Goal: Information Seeking & Learning: Learn about a topic

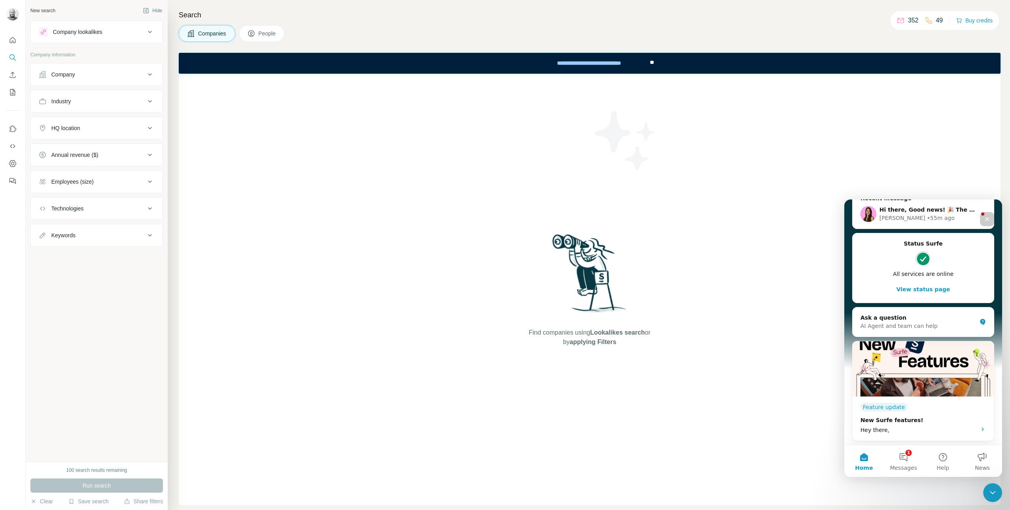
scroll to position [131, 0]
click at [14, 79] on button "Enrich CSV" at bounding box center [12, 75] width 13 height 14
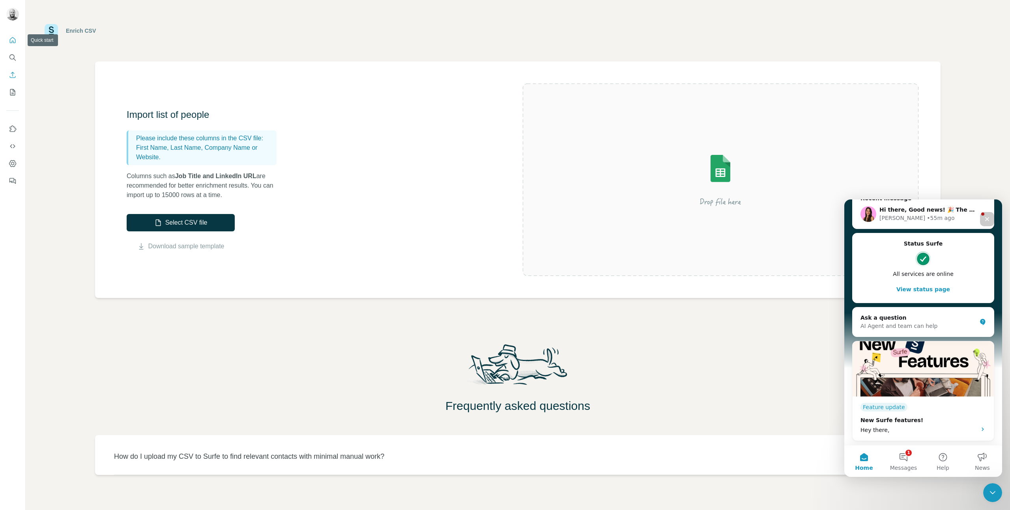
click at [11, 43] on icon "Quick start" at bounding box center [13, 40] width 8 height 8
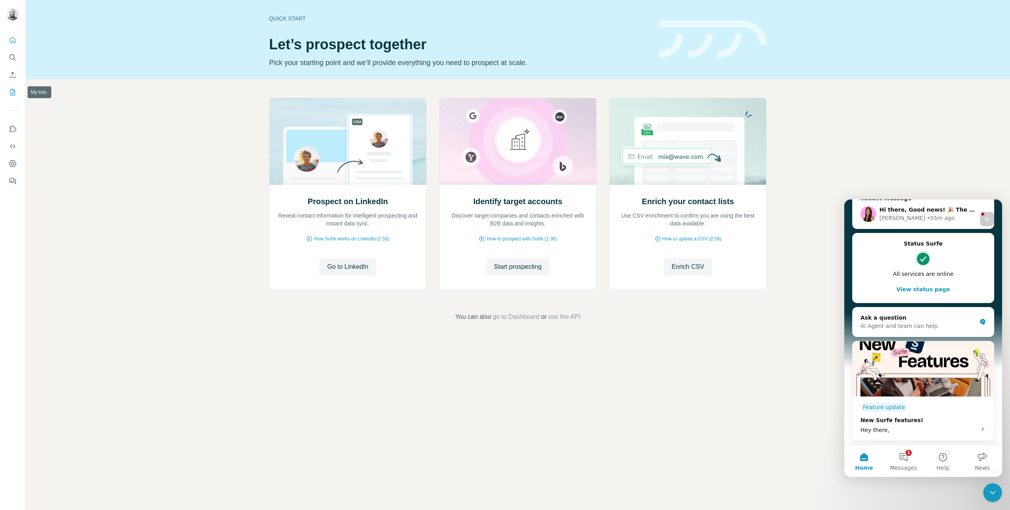
click at [11, 93] on icon "My lists" at bounding box center [13, 91] width 4 height 5
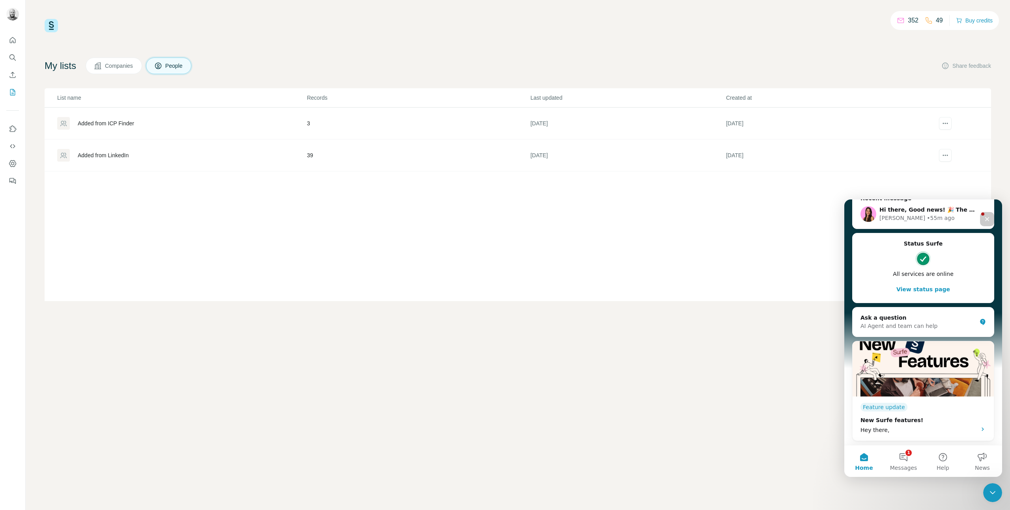
click at [120, 154] on div "Added from LinkedIn" at bounding box center [103, 155] width 51 height 8
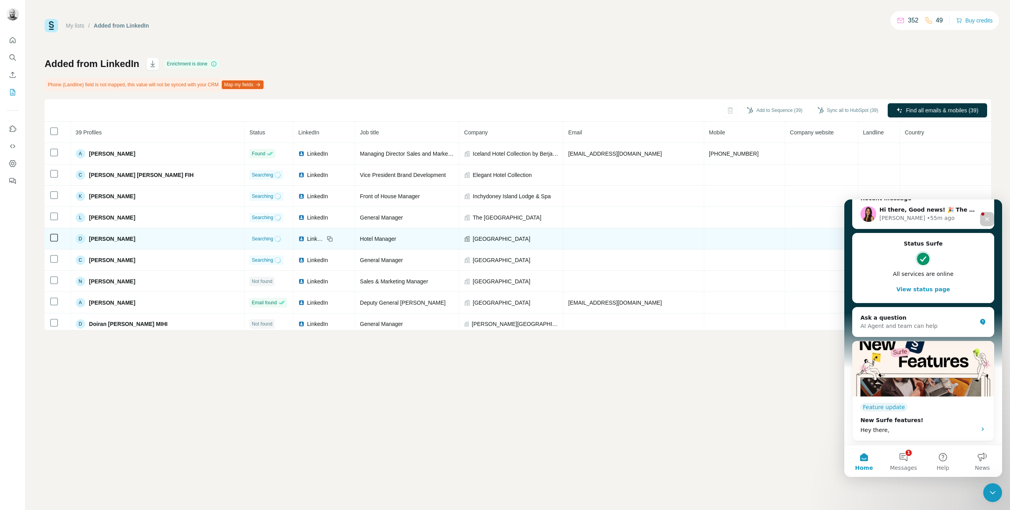
click at [114, 240] on span "[PERSON_NAME]" at bounding box center [112, 239] width 46 height 8
click at [307, 241] on span "LinkedIn" at bounding box center [315, 239] width 17 height 8
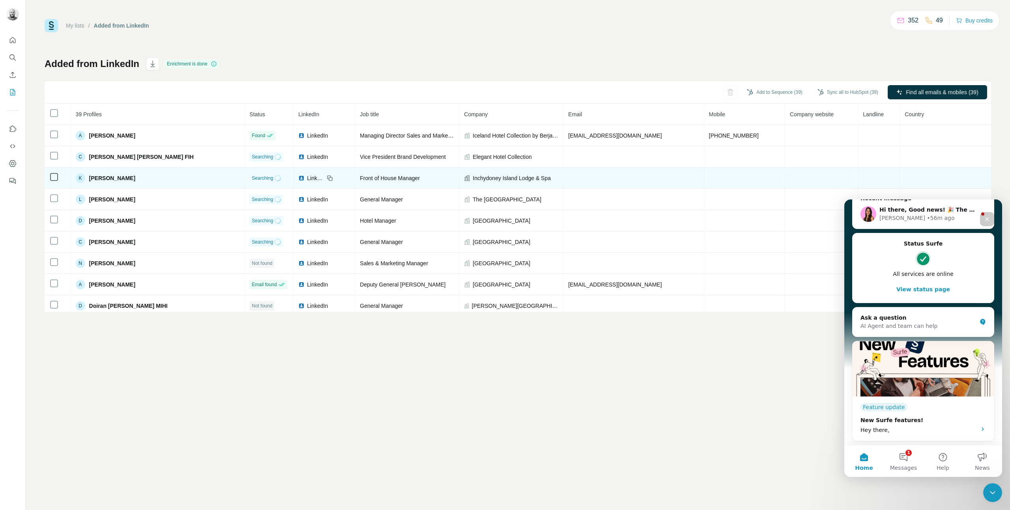
click at [253, 179] on span "Searching" at bounding box center [262, 178] width 21 height 7
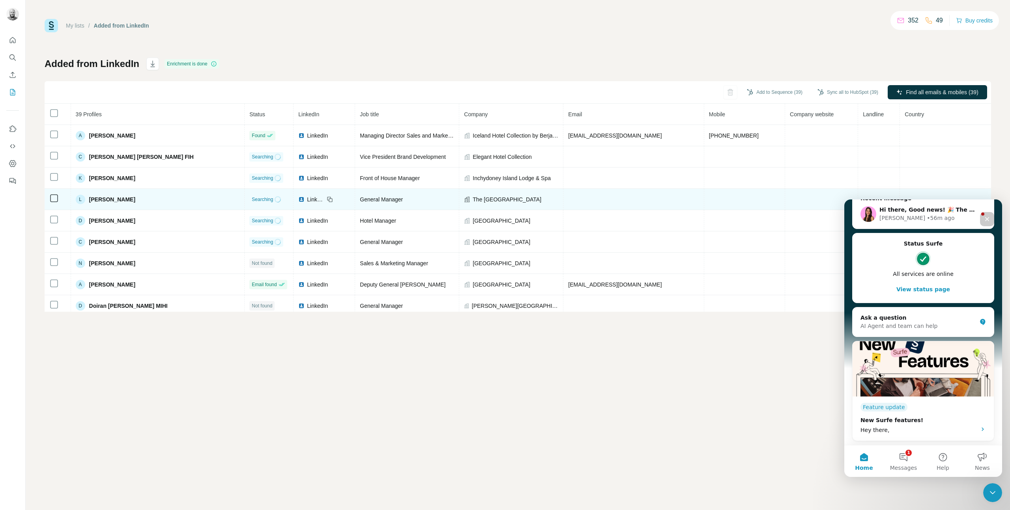
click at [252, 199] on span "Searching" at bounding box center [262, 199] width 21 height 7
click at [495, 194] on td "The [GEOGRAPHIC_DATA]" at bounding box center [511, 199] width 104 height 21
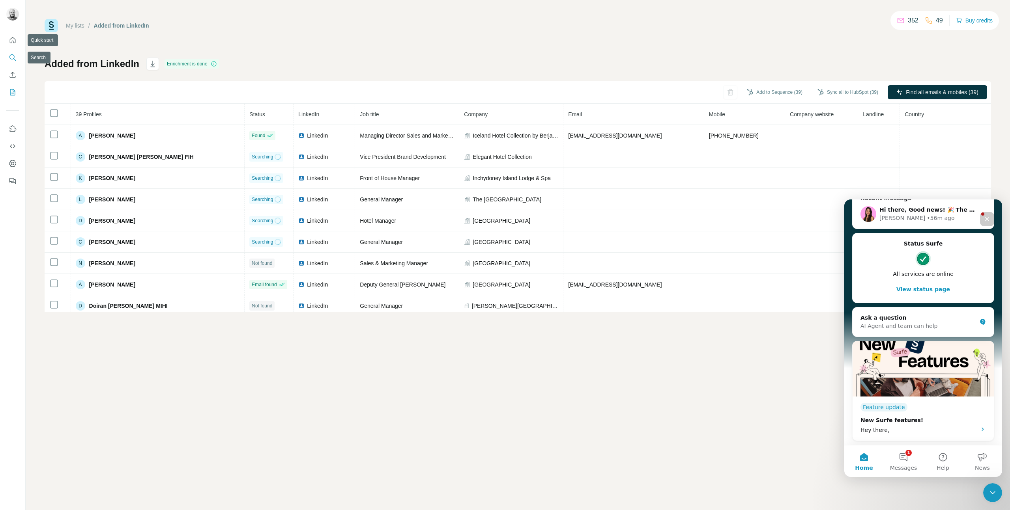
click at [15, 54] on icon "Search" at bounding box center [13, 58] width 8 height 8
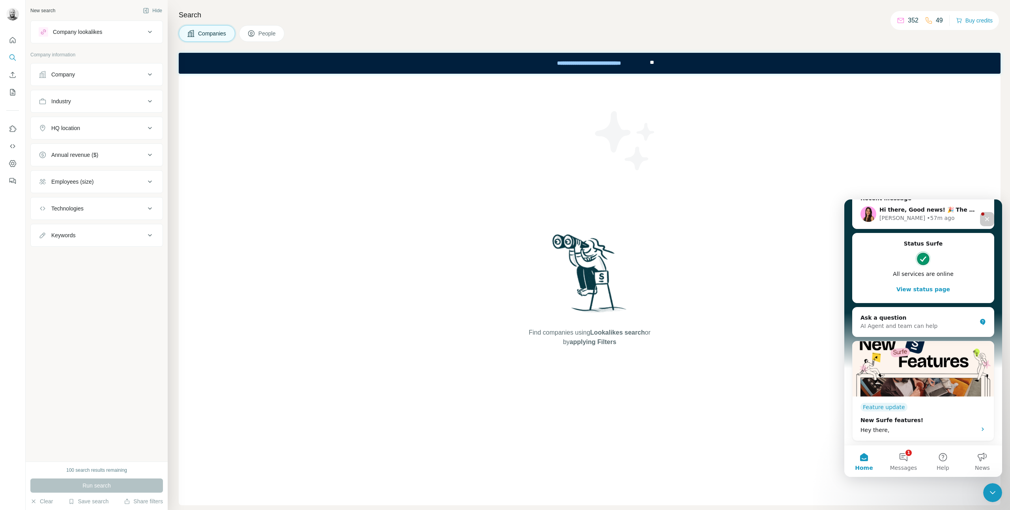
click at [81, 86] on ul "Company Industry HQ location Annual revenue ($) Employees (size) Technologies K…" at bounding box center [96, 155] width 133 height 184
drag, startPoint x: 84, startPoint y: 77, endPoint x: 84, endPoint y: 82, distance: 5.1
click at [84, 77] on div "Company" at bounding box center [92, 75] width 106 height 8
click at [81, 112] on input "text" at bounding box center [97, 109] width 116 height 14
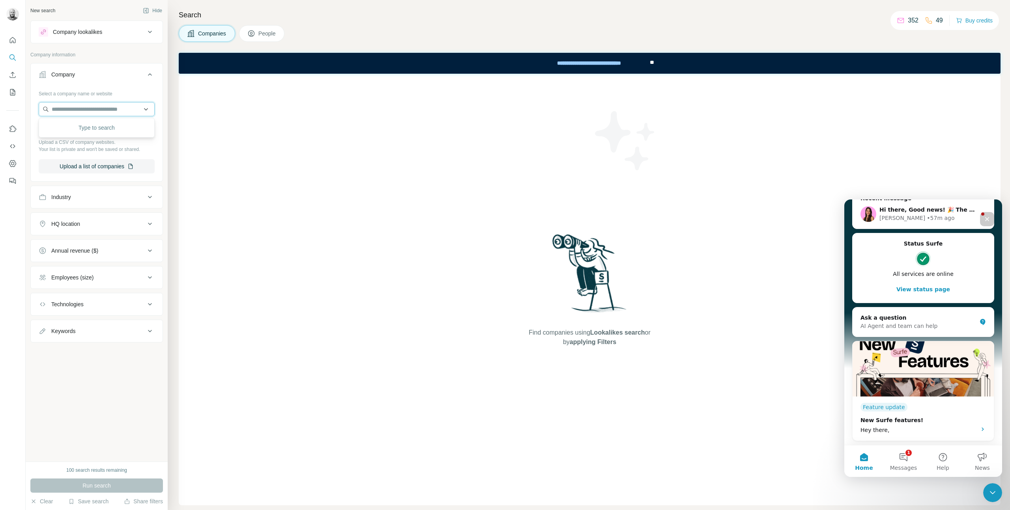
paste input "**********"
type input "**********"
click at [124, 54] on p "Company information" at bounding box center [96, 54] width 133 height 7
click at [84, 190] on button "Industry" at bounding box center [97, 197] width 132 height 19
click at [77, 216] on input at bounding box center [92, 217] width 97 height 9
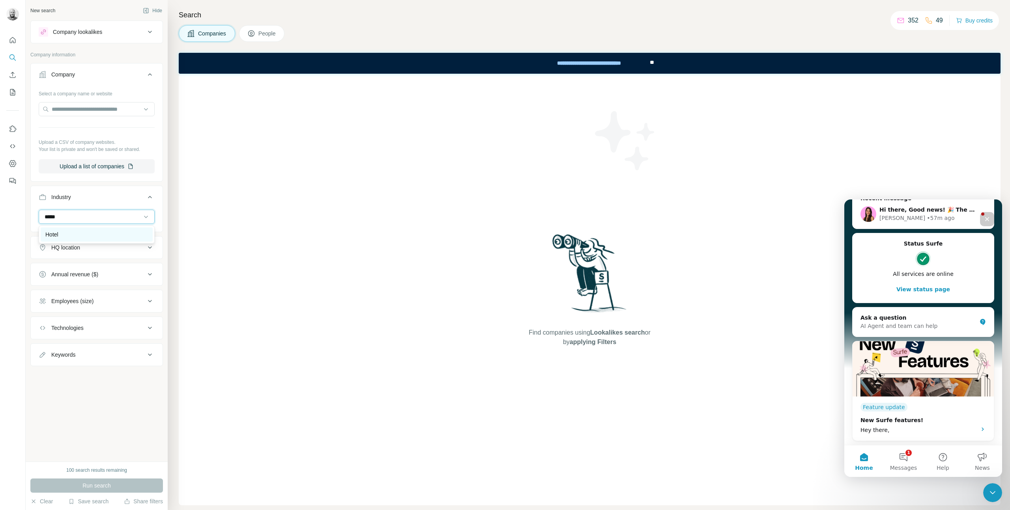
type input "*****"
click at [67, 236] on div "Hotel" at bounding box center [96, 235] width 103 height 8
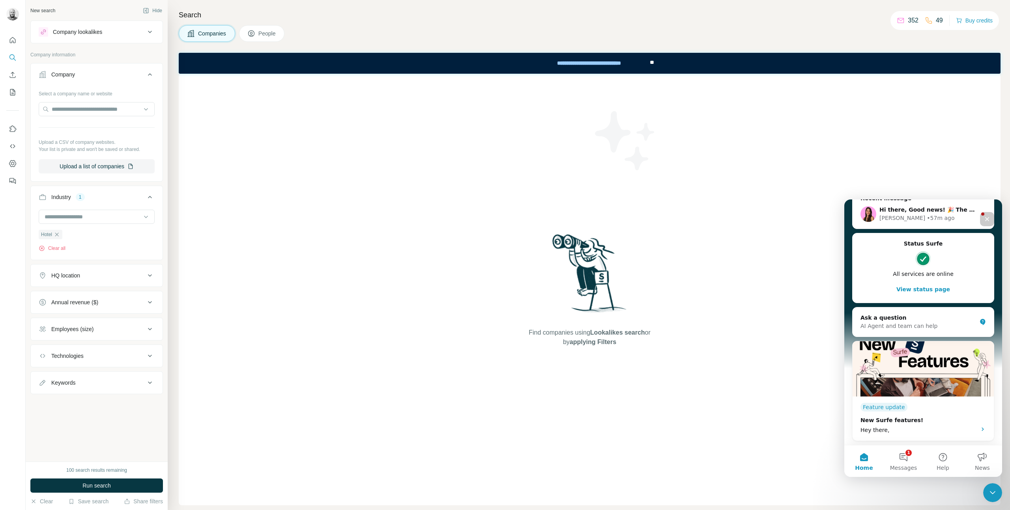
click at [60, 283] on button "HQ location" at bounding box center [97, 275] width 132 height 19
click at [58, 297] on input "text" at bounding box center [97, 295] width 116 height 14
type input "*******"
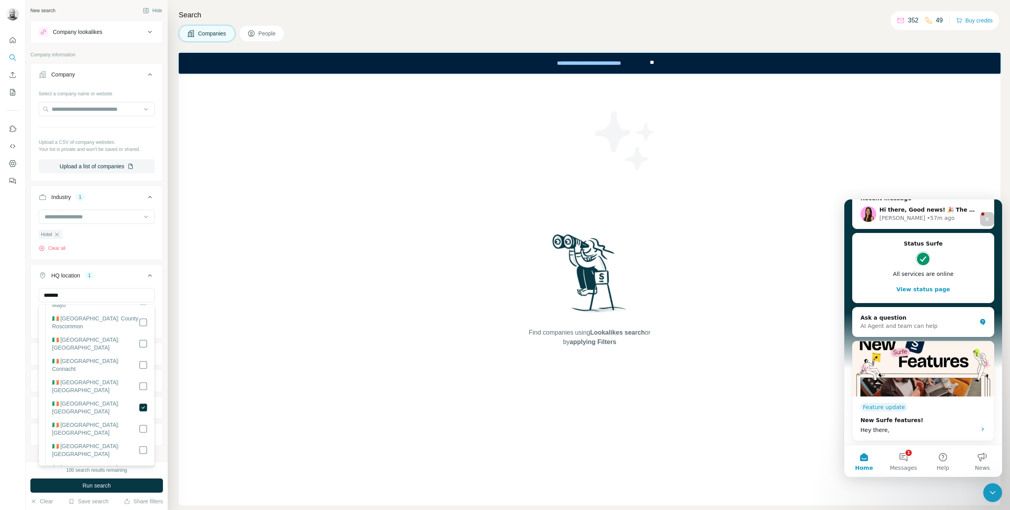
scroll to position [123, 0]
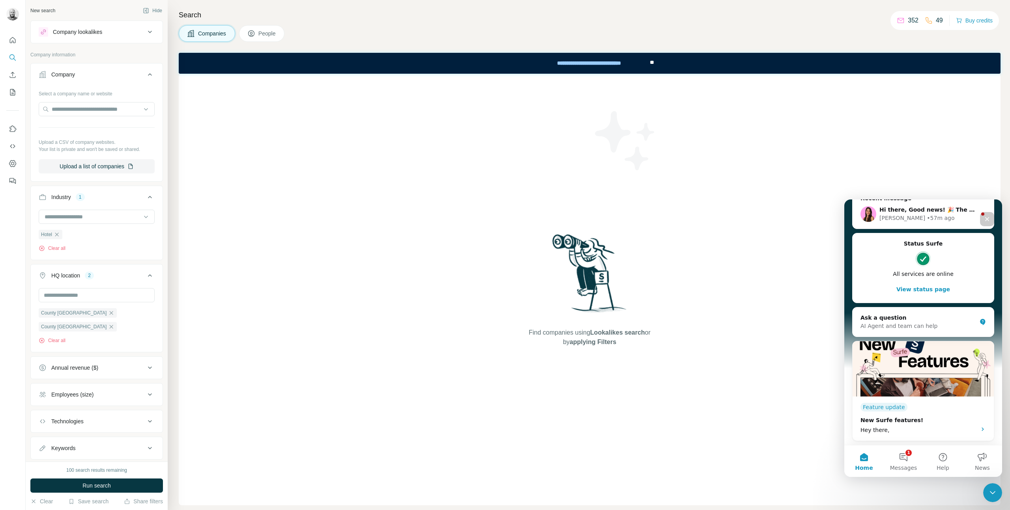
click at [191, 392] on div "Find companies using Lookalikes search or by applying Filters" at bounding box center [590, 290] width 822 height 432
click at [83, 485] on span "Run search" at bounding box center [96, 486] width 28 height 8
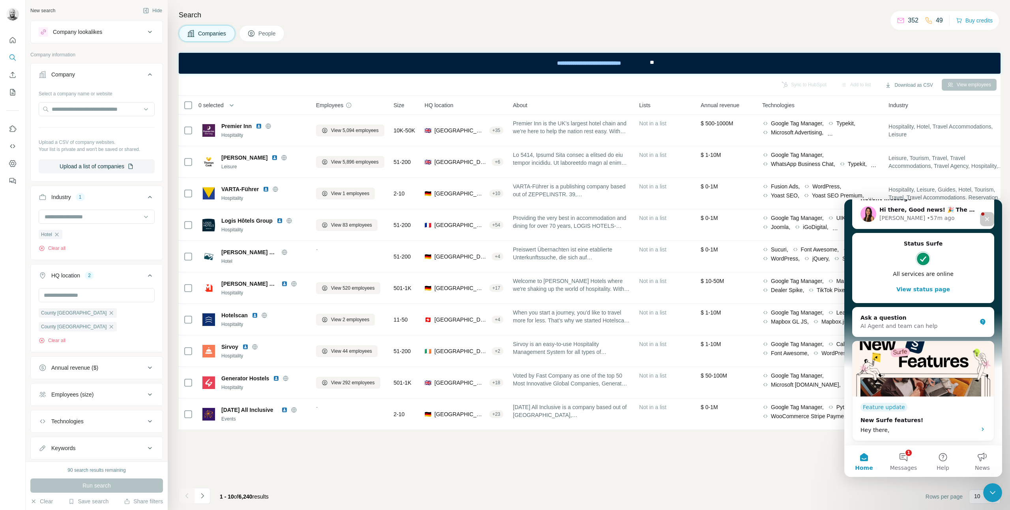
click at [203, 493] on icon "Navigate to next page" at bounding box center [202, 496] width 8 height 8
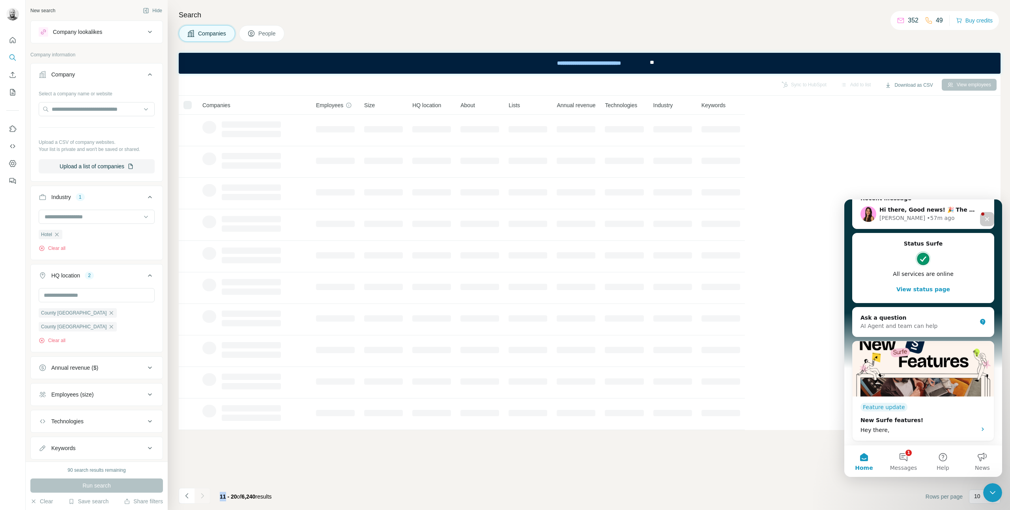
click at [203, 493] on div at bounding box center [202, 496] width 16 height 16
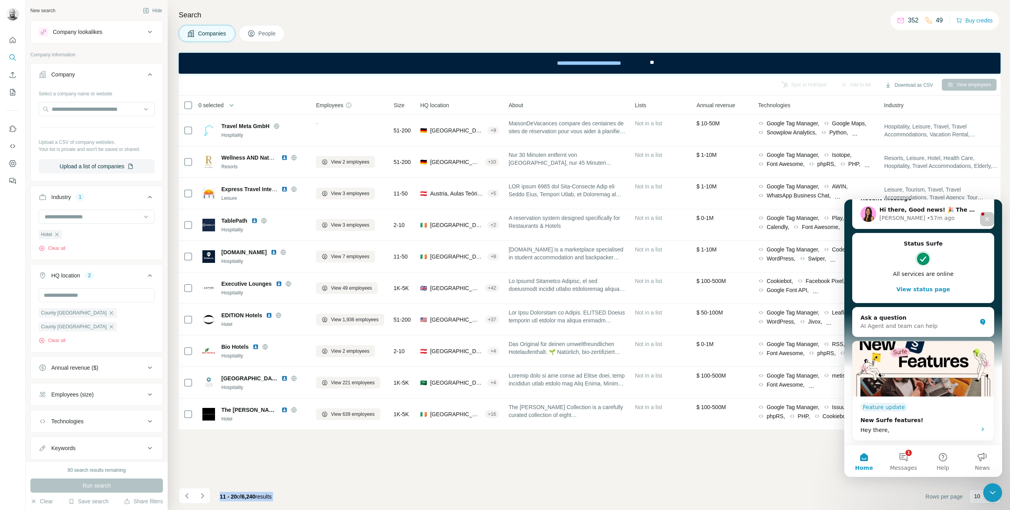
click at [203, 493] on icon "Navigate to next page" at bounding box center [202, 496] width 8 height 8
click at [203, 493] on div at bounding box center [202, 496] width 16 height 16
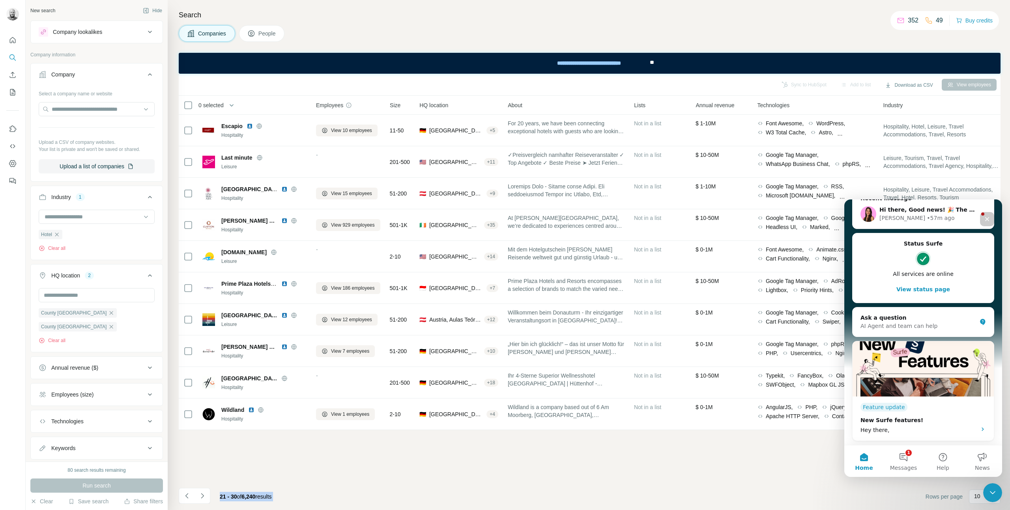
click at [203, 493] on icon "Navigate to next page" at bounding box center [202, 496] width 8 height 8
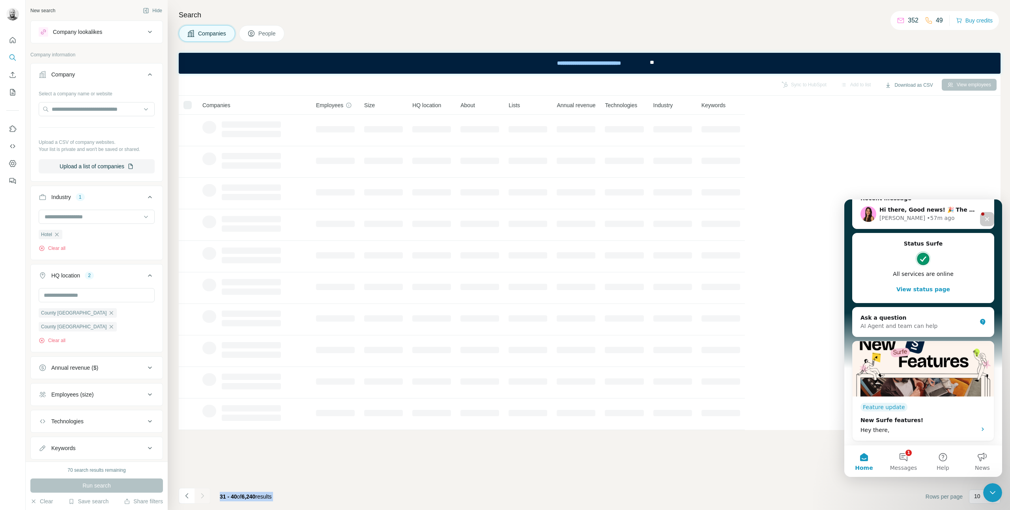
click at [202, 493] on div at bounding box center [202, 496] width 16 height 16
click at [203, 493] on icon "Navigate to next page" at bounding box center [202, 496] width 8 height 8
click at [203, 493] on div at bounding box center [202, 496] width 16 height 16
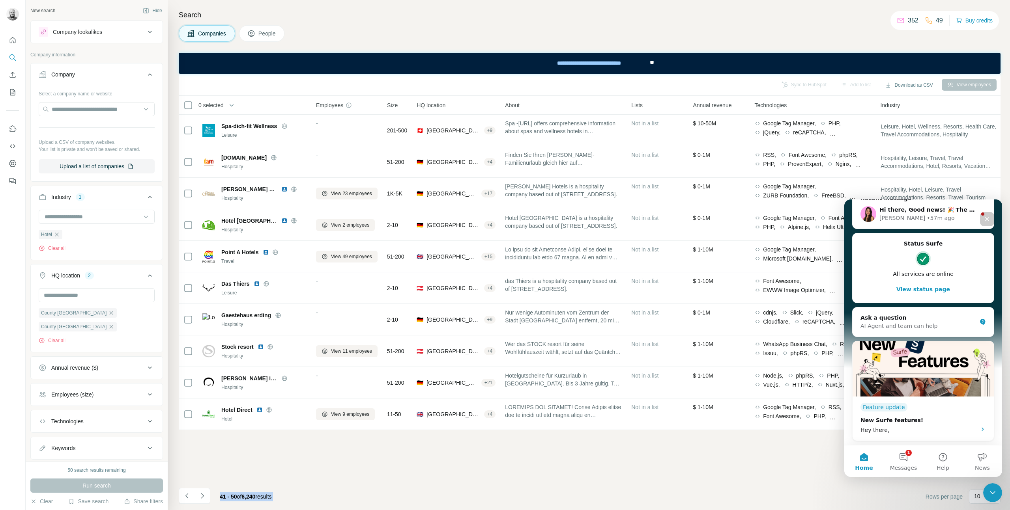
click at [203, 493] on icon "Navigate to next page" at bounding box center [202, 496] width 8 height 8
click at [203, 493] on div at bounding box center [202, 496] width 16 height 16
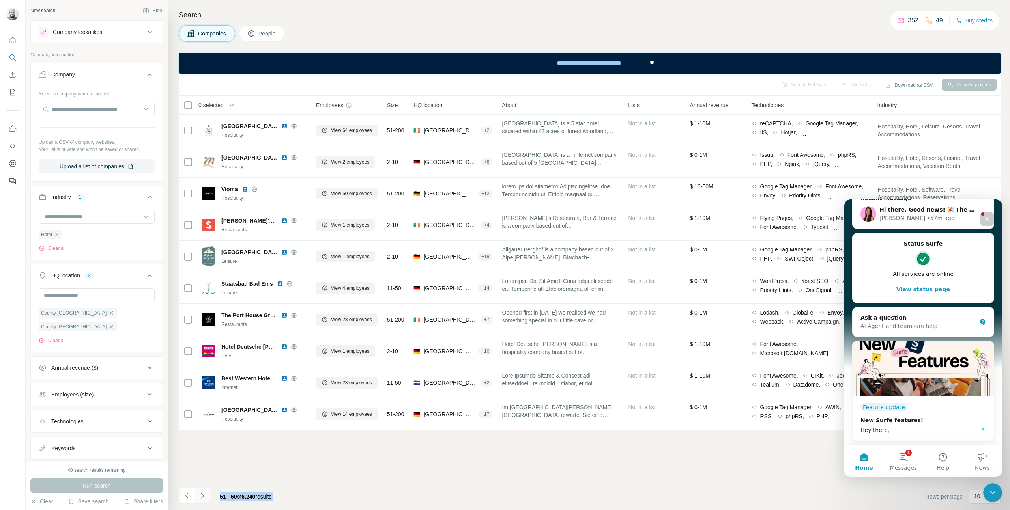
click at [203, 493] on icon "Navigate to next page" at bounding box center [202, 496] width 8 height 8
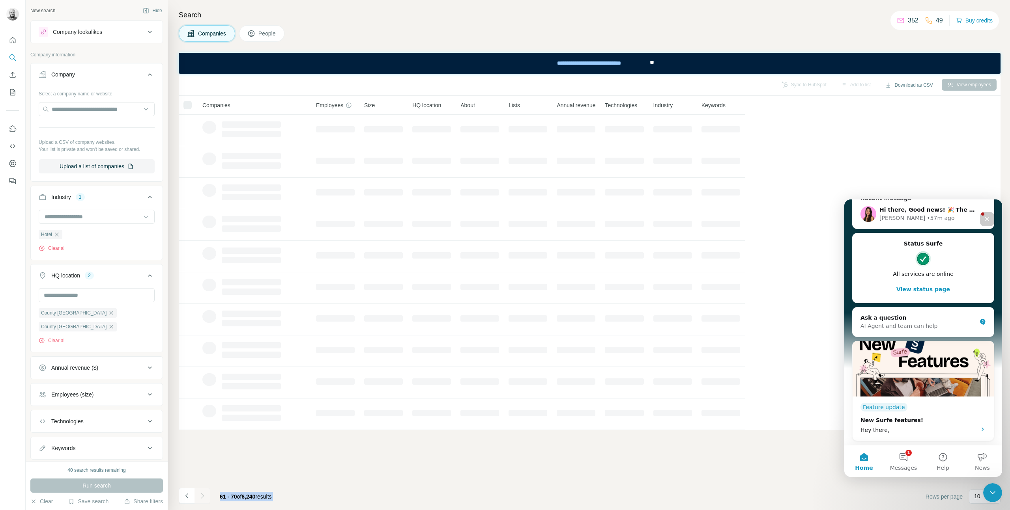
click at [203, 493] on icon "Navigate to next page" at bounding box center [202, 496] width 8 height 8
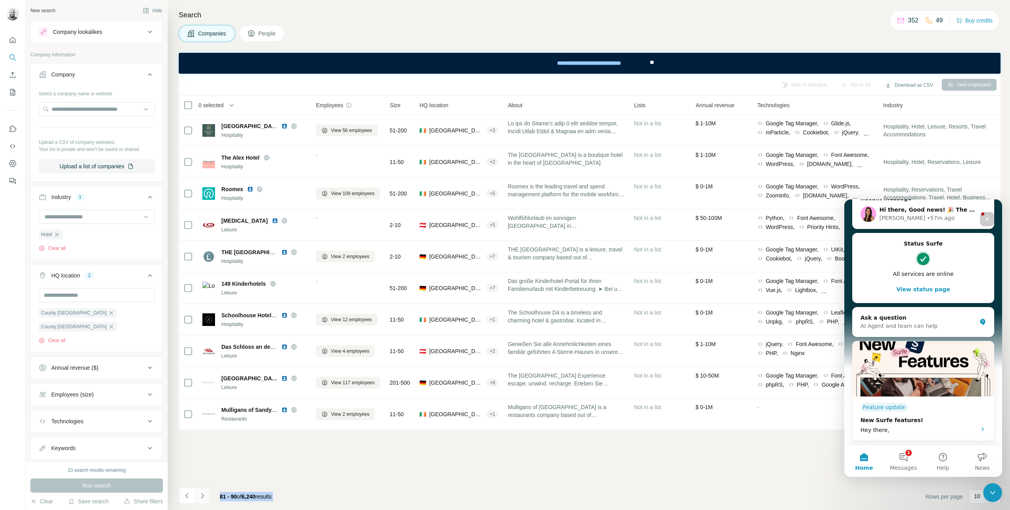
click at [203, 493] on icon "Navigate to next page" at bounding box center [202, 496] width 8 height 8
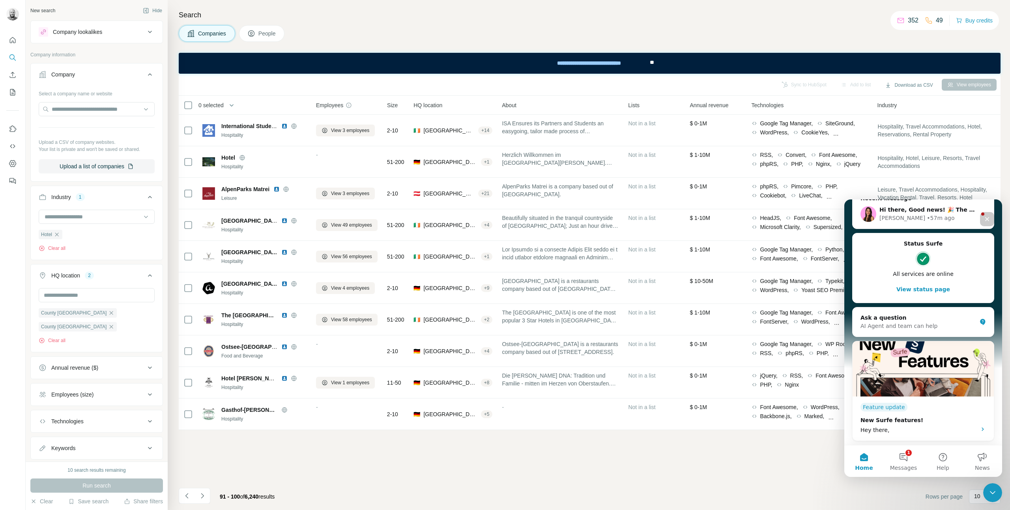
click at [202, 493] on div at bounding box center [202, 496] width 16 height 16
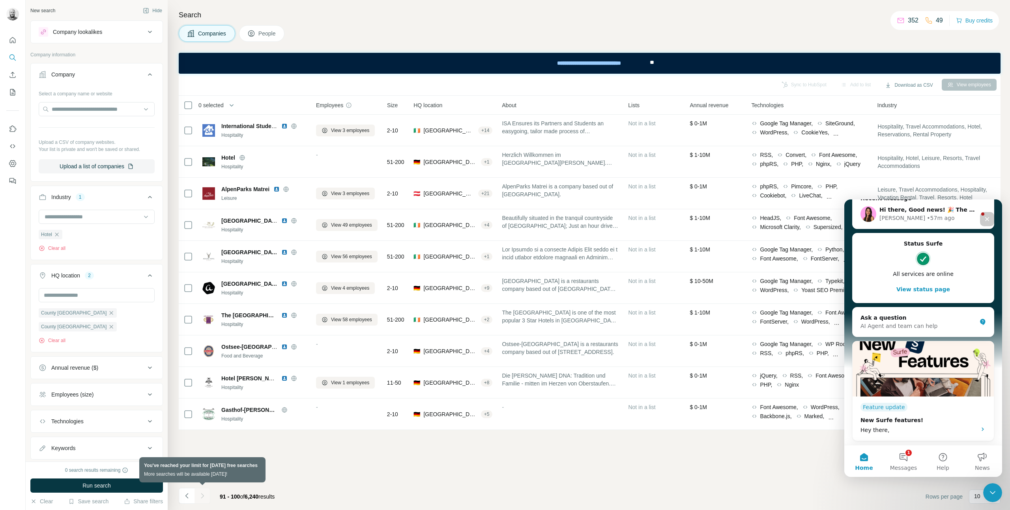
click at [202, 493] on div at bounding box center [202, 496] width 16 height 16
click at [992, 225] on div "Close" at bounding box center [987, 219] width 14 height 14
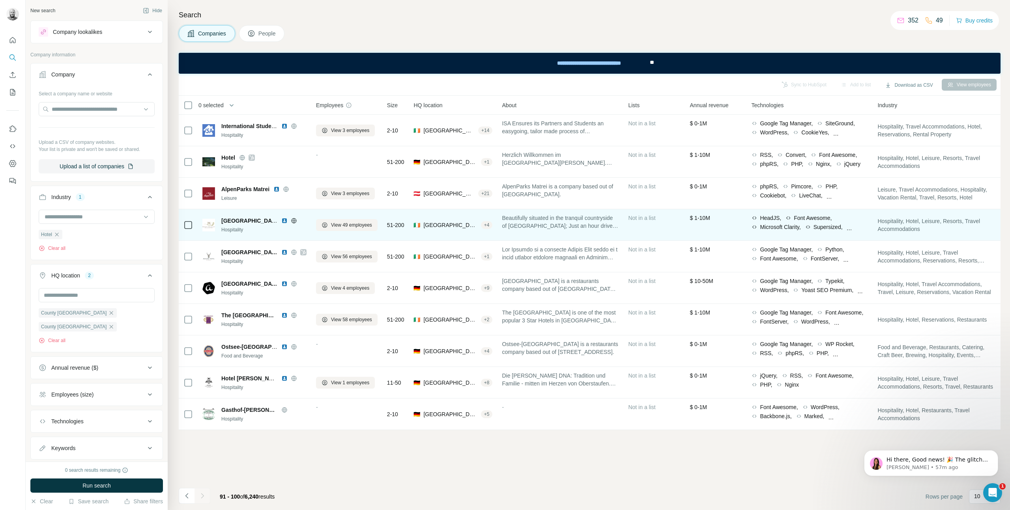
click at [284, 221] on img at bounding box center [284, 221] width 6 height 6
click at [349, 226] on span "View 49 employees" at bounding box center [351, 225] width 41 height 7
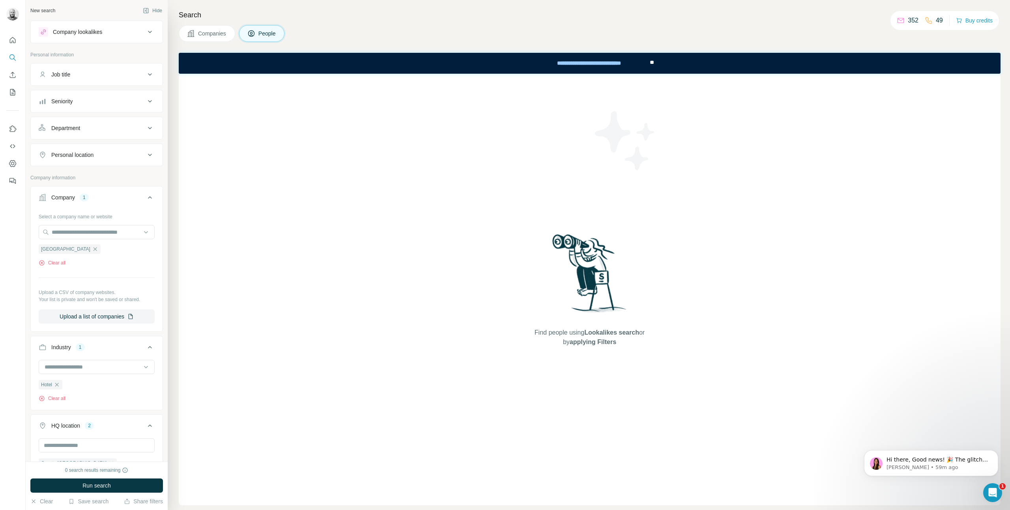
click at [222, 37] on span "Companies" at bounding box center [212, 34] width 29 height 8
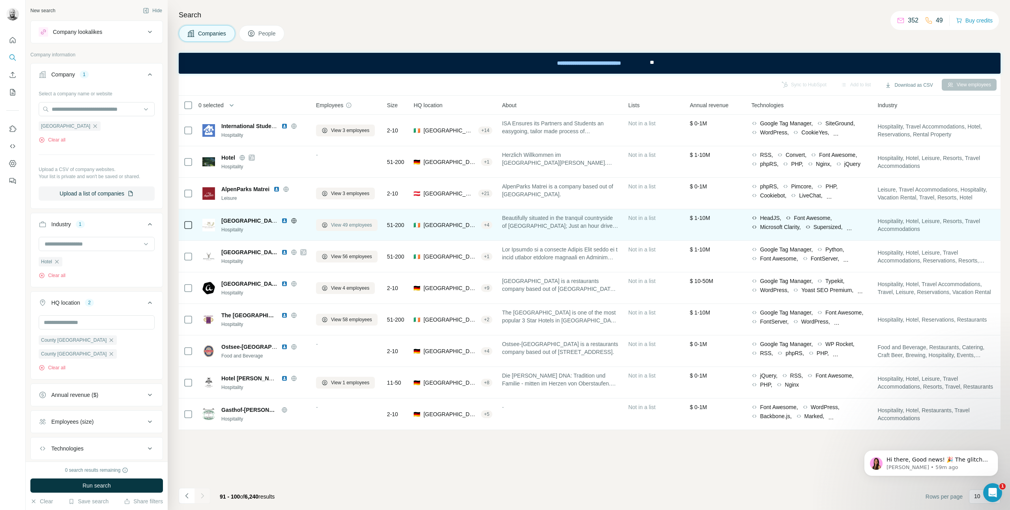
click at [328, 226] on button "View 49 employees" at bounding box center [347, 225] width 62 height 12
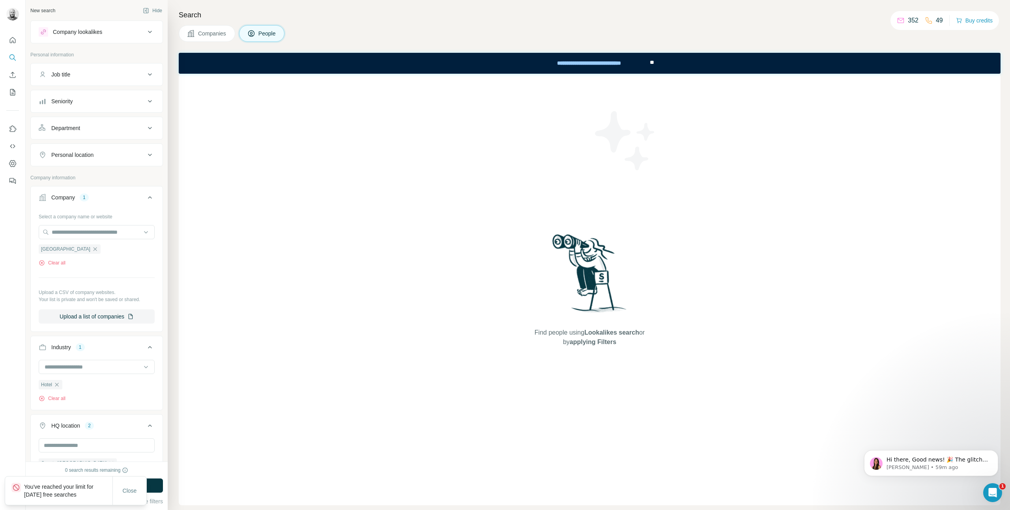
click at [226, 37] on span "Companies" at bounding box center [212, 34] width 29 height 8
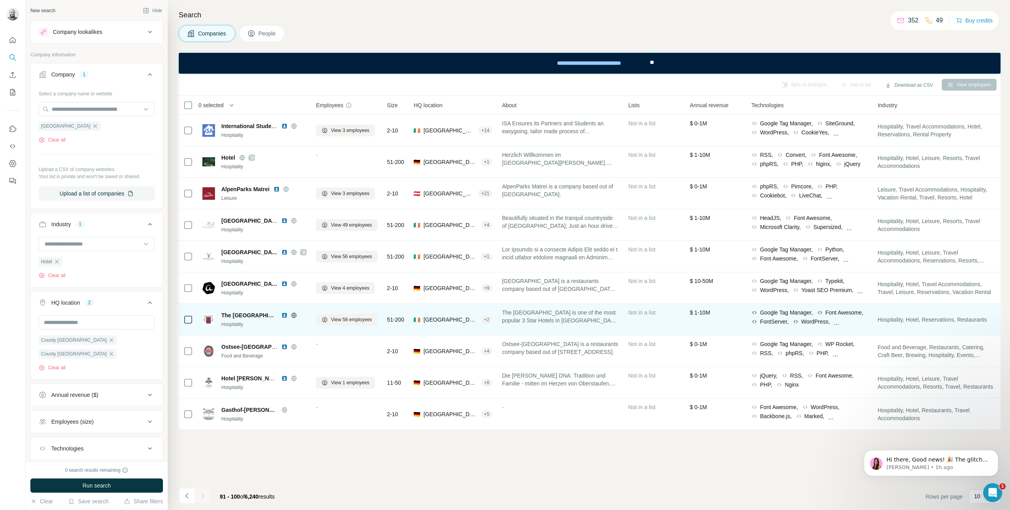
click at [281, 315] on img at bounding box center [284, 315] width 6 height 6
click at [359, 322] on span "View 58 employees" at bounding box center [351, 319] width 41 height 7
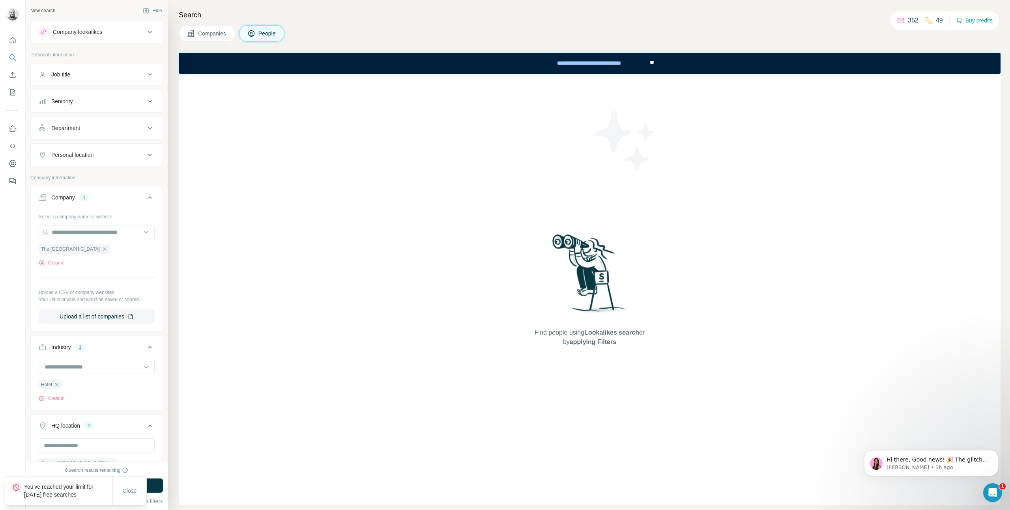
click at [213, 36] on span "Companies" at bounding box center [212, 34] width 29 height 8
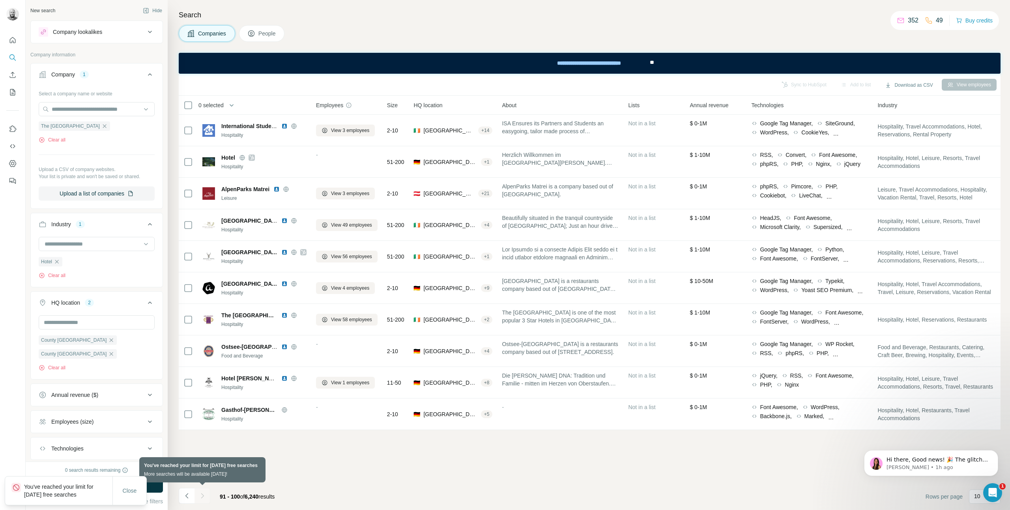
click at [202, 496] on div at bounding box center [202, 496] width 16 height 16
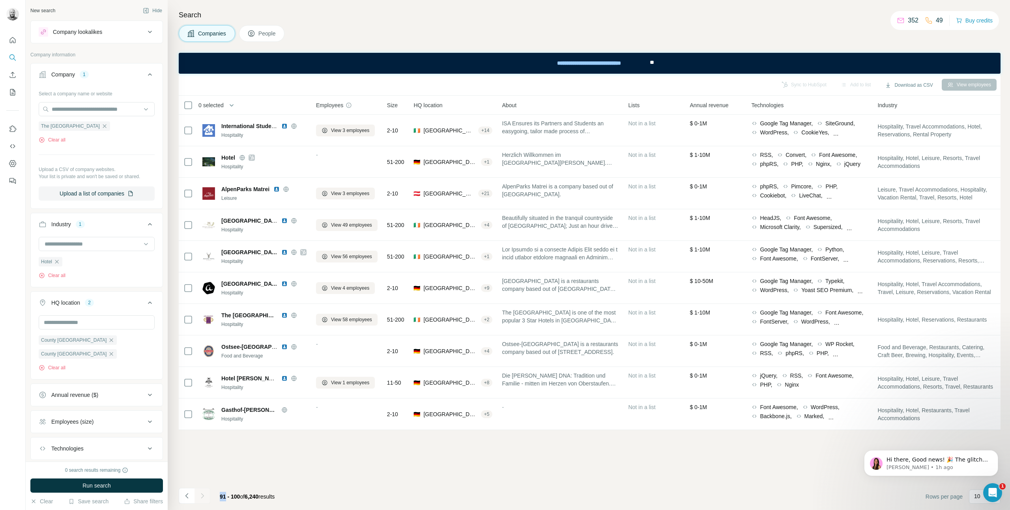
click at [272, 463] on div "Sync to HubSpot Add to list Download as CSV View employees 0 selected Companies…" at bounding box center [590, 292] width 822 height 437
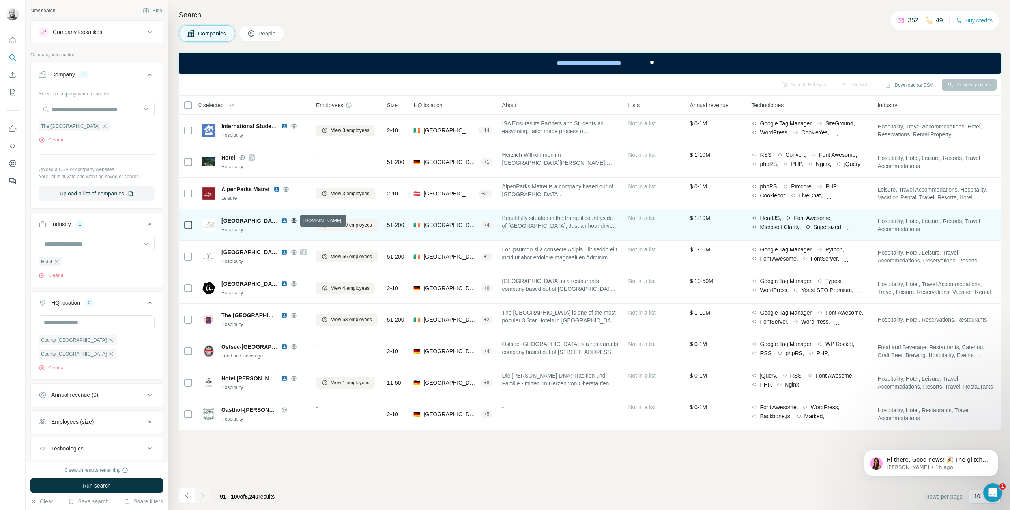
click at [294, 220] on icon at bounding box center [294, 221] width 6 height 6
